Goal: Transaction & Acquisition: Book appointment/travel/reservation

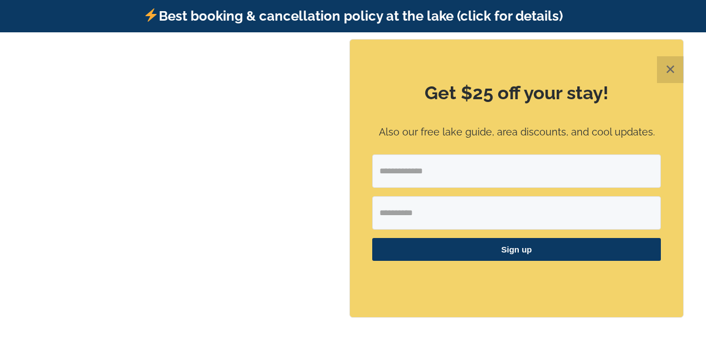
click at [669, 70] on button "✕" at bounding box center [670, 69] width 27 height 27
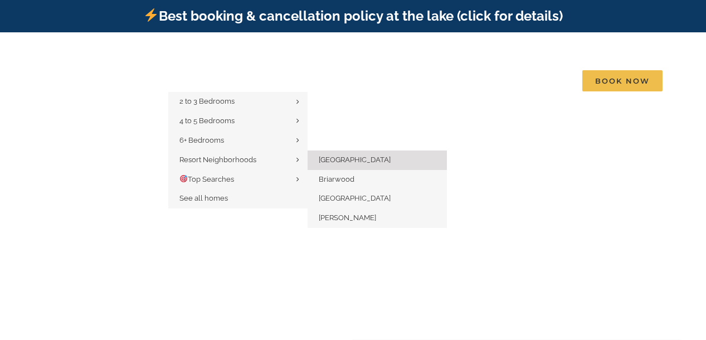
click at [345, 155] on span "[GEOGRAPHIC_DATA]" at bounding box center [355, 159] width 72 height 8
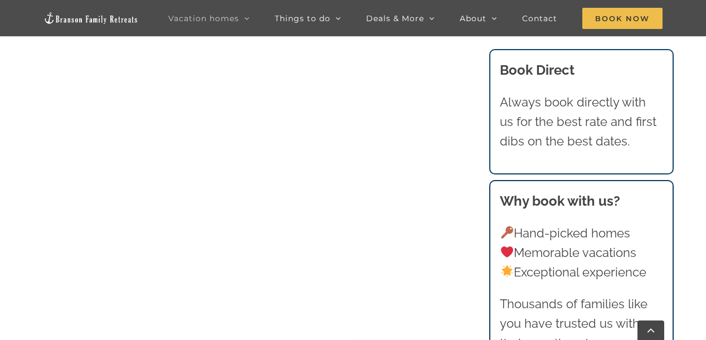
scroll to position [610, 0]
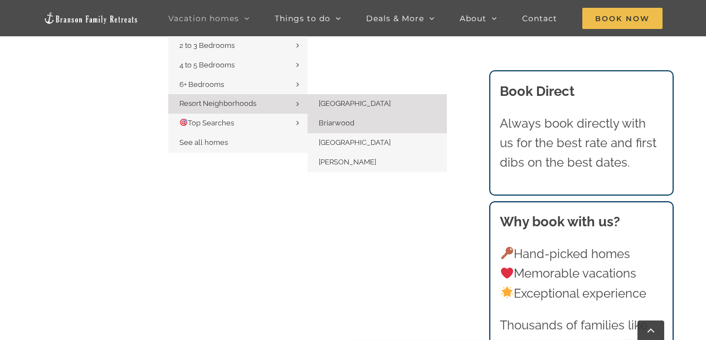
click at [328, 121] on span "Briarwood" at bounding box center [337, 123] width 36 height 8
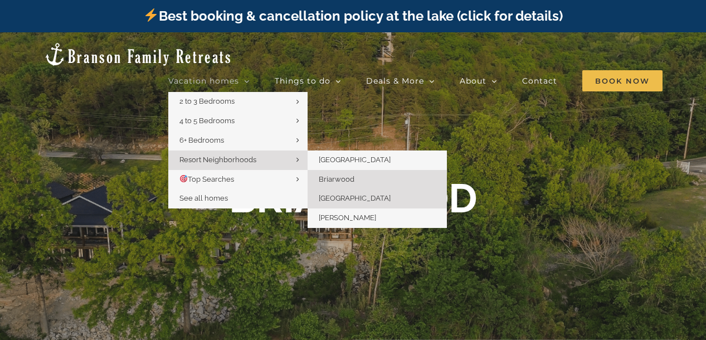
click at [344, 194] on span "[GEOGRAPHIC_DATA]" at bounding box center [355, 198] width 72 height 8
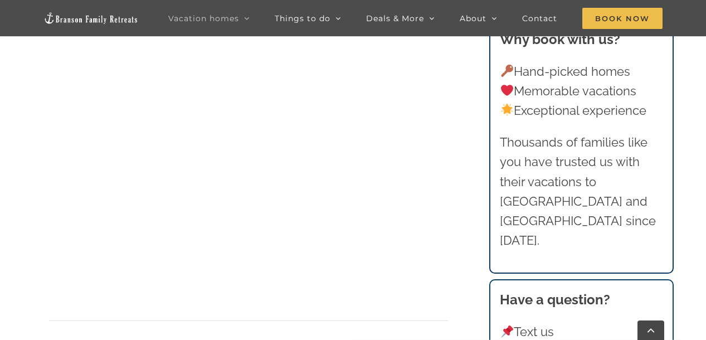
scroll to position [572, 0]
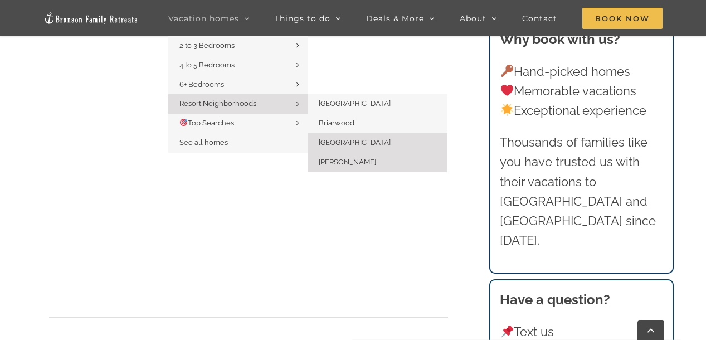
click at [337, 164] on span "[PERSON_NAME]" at bounding box center [347, 162] width 57 height 8
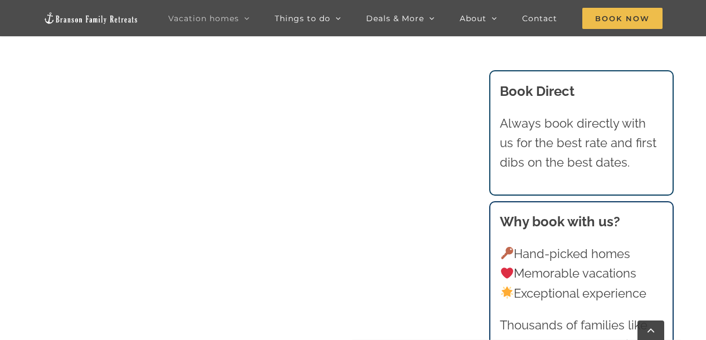
scroll to position [2579, 0]
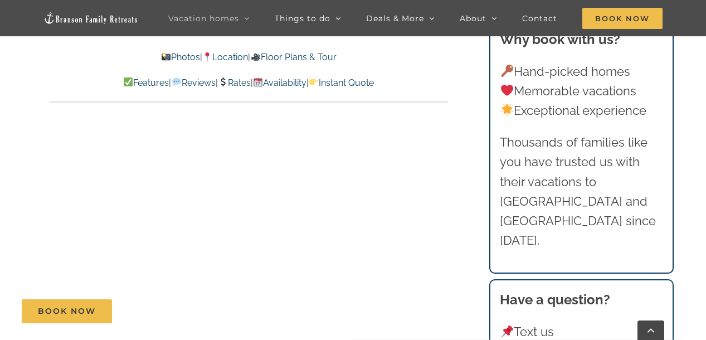
scroll to position [5128, 0]
click at [627, 18] on span "Book Now" at bounding box center [622, 18] width 80 height 21
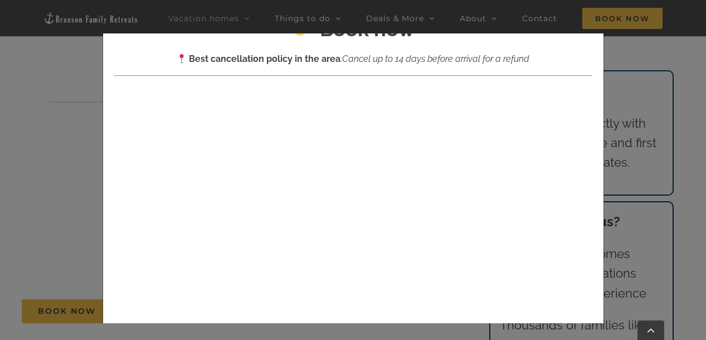
scroll to position [0, 0]
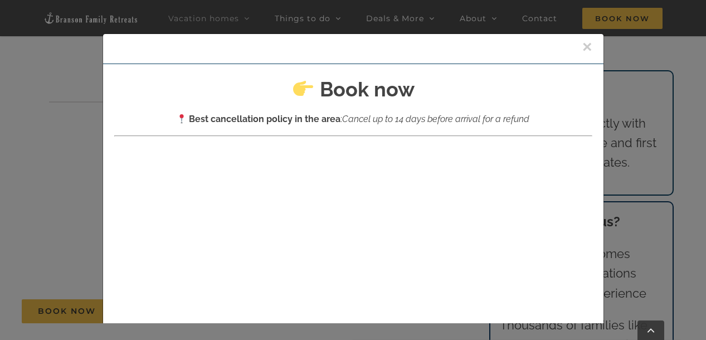
click at [587, 45] on button "×" at bounding box center [587, 46] width 10 height 17
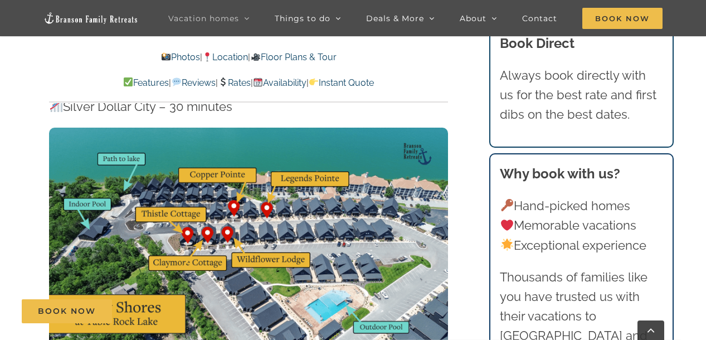
scroll to position [3340, 0]
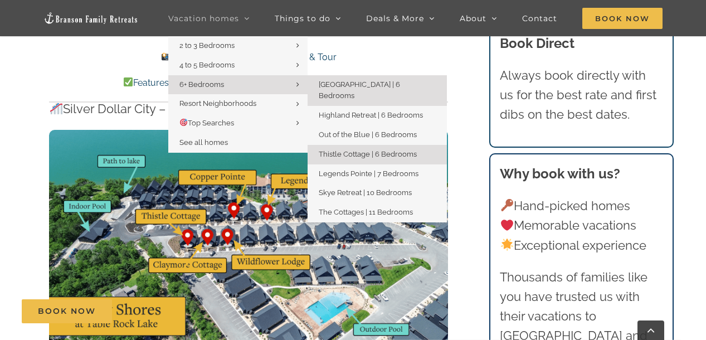
click at [333, 150] on span "Thistle Cottage | 6 Bedrooms" at bounding box center [368, 154] width 98 height 8
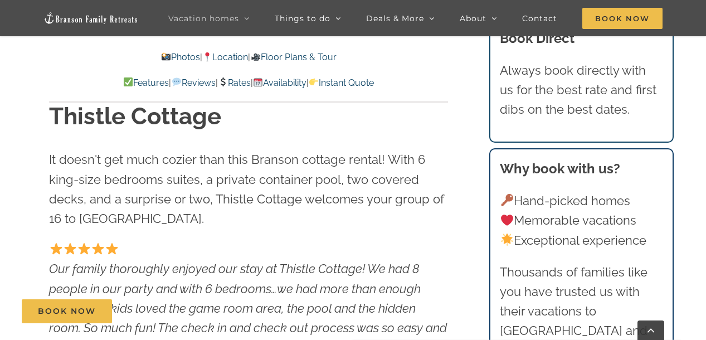
scroll to position [366, 0]
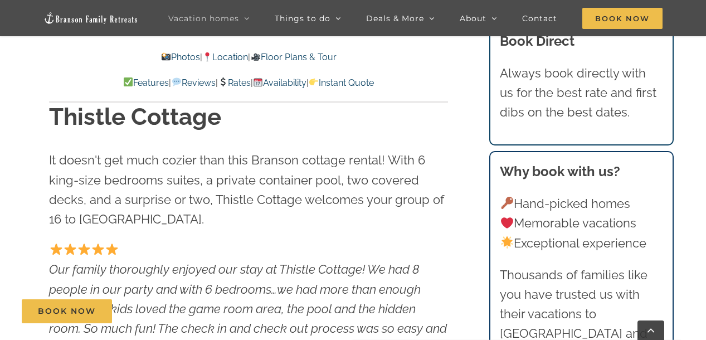
click at [302, 83] on link "Availability" at bounding box center [279, 82] width 53 height 11
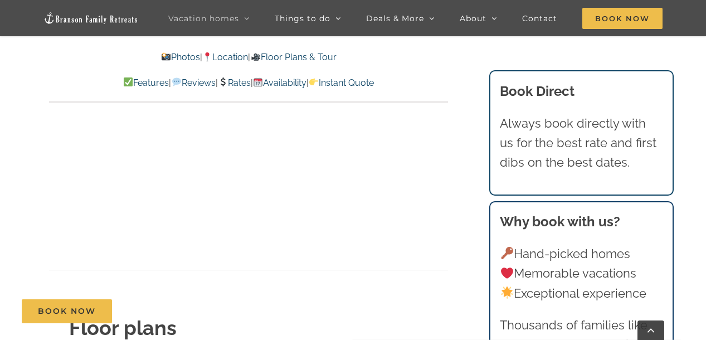
scroll to position [3588, 0]
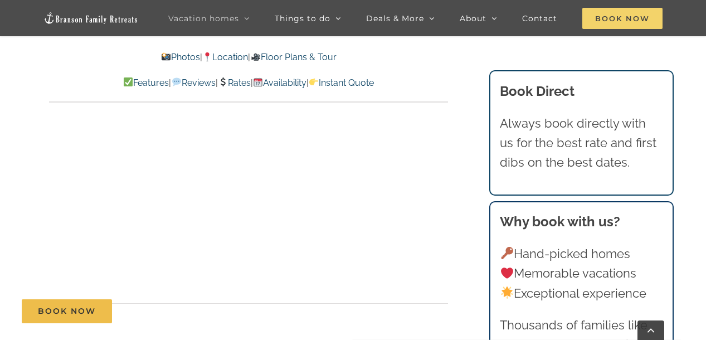
click at [651, 22] on span "Book Now" at bounding box center [622, 18] width 80 height 21
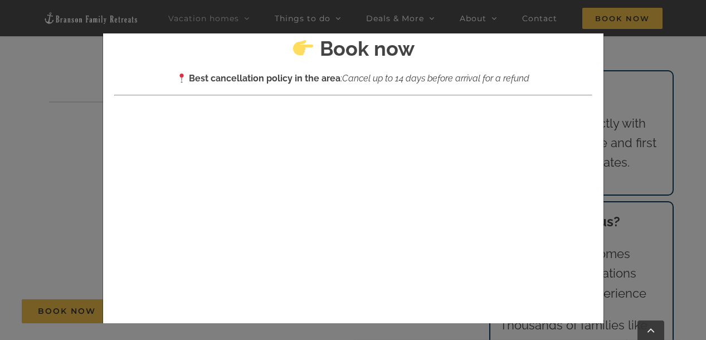
scroll to position [0, 0]
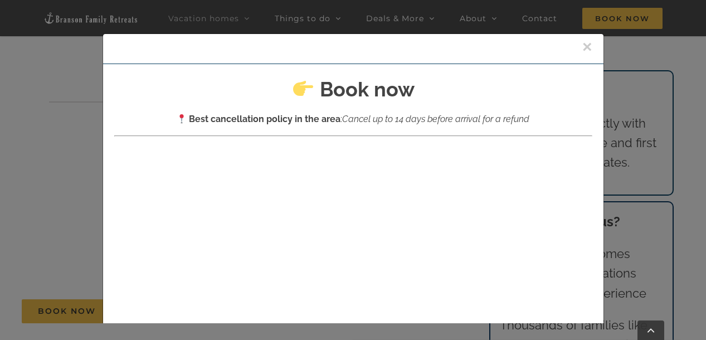
click at [657, 47] on div "× Book now Best cancellation policy in the area : Cancel up to 14 days before a…" at bounding box center [353, 170] width 706 height 340
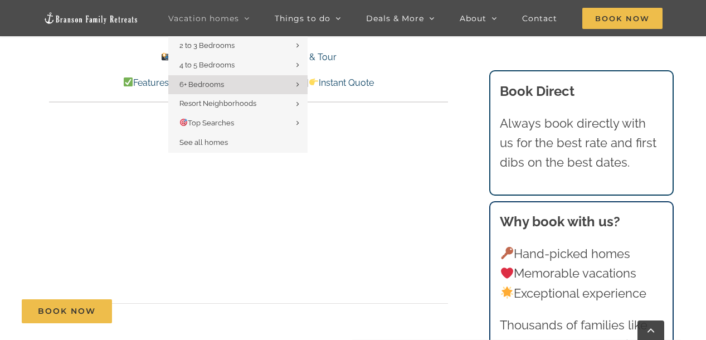
click at [239, 17] on span "Vacation homes" at bounding box center [203, 18] width 71 height 8
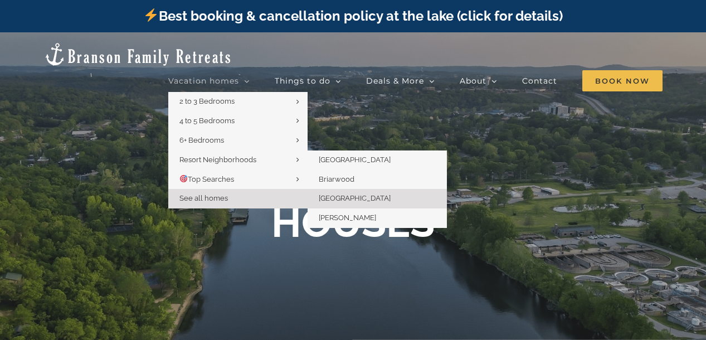
click at [351, 194] on span "[GEOGRAPHIC_DATA]" at bounding box center [355, 198] width 72 height 8
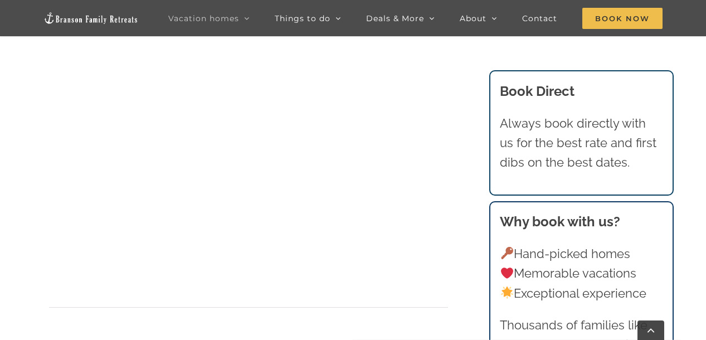
scroll to position [571, 0]
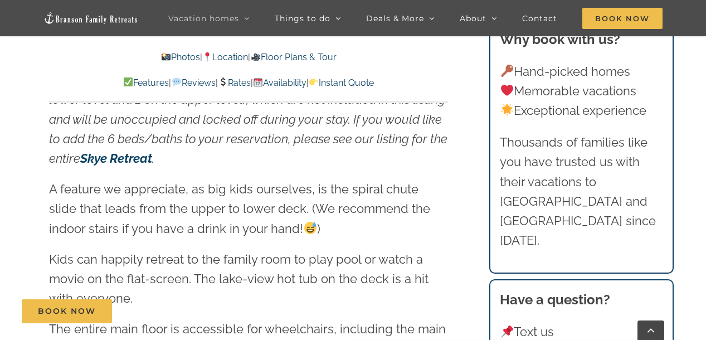
scroll to position [1335, 0]
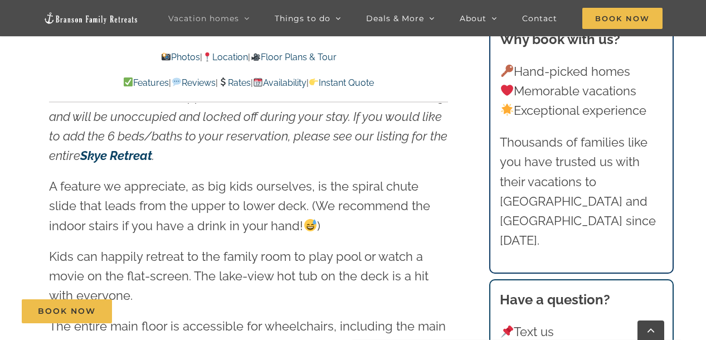
click at [123, 153] on strong "Skye Retreat" at bounding box center [116, 155] width 72 height 14
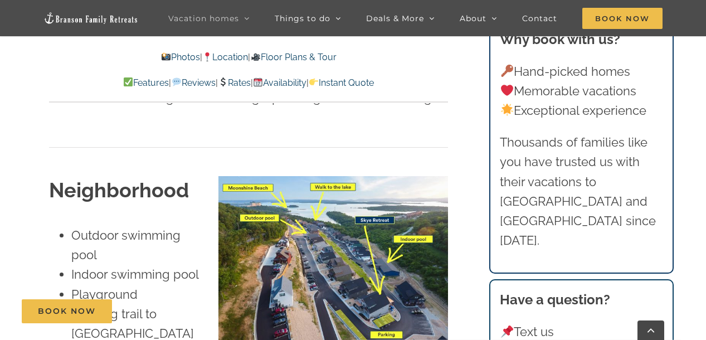
scroll to position [2515, 0]
